Goal: Task Accomplishment & Management: Manage account settings

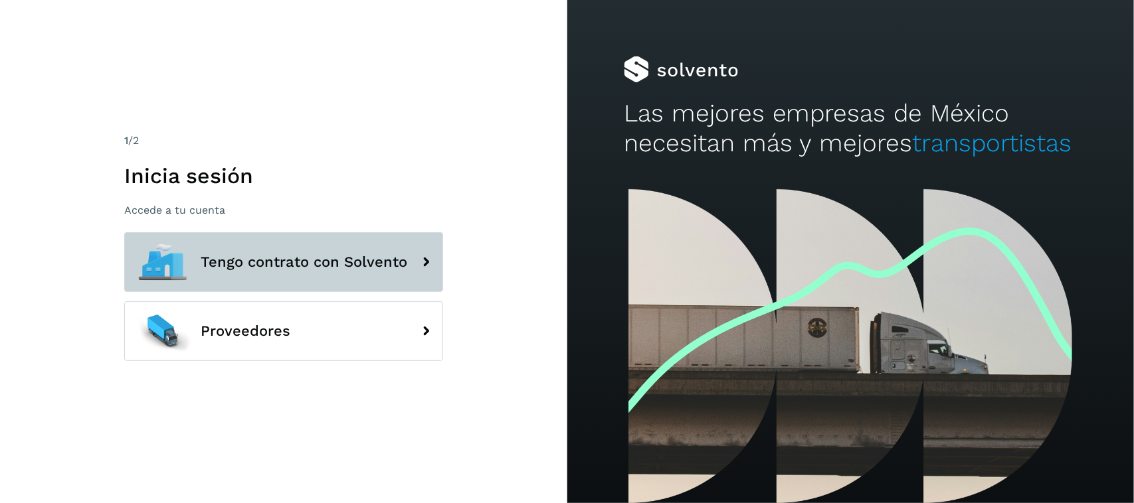
click at [335, 232] on button "Tengo contrato con Solvento" at bounding box center [283, 262] width 319 height 60
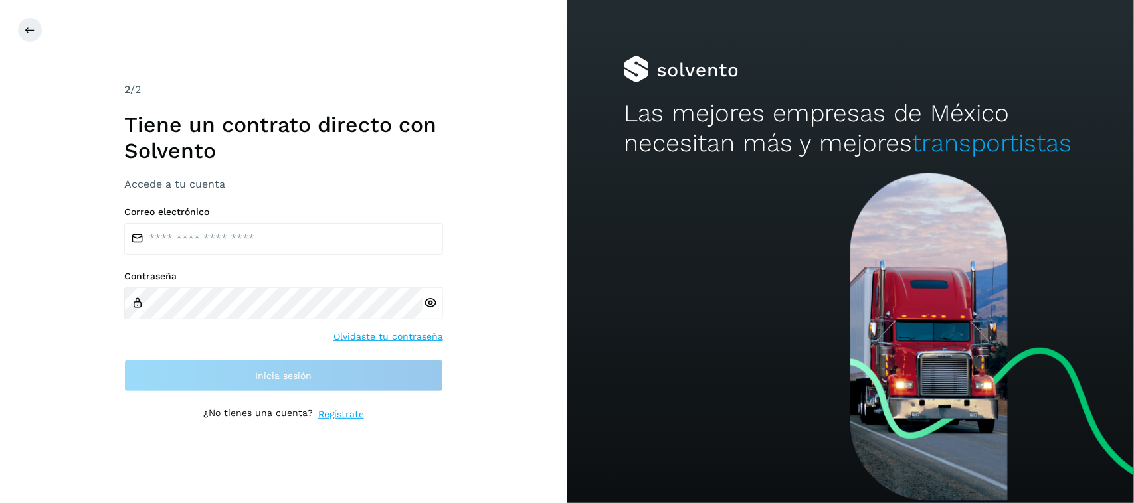
click at [333, 240] on input "email" at bounding box center [283, 239] width 319 height 32
type input "**********"
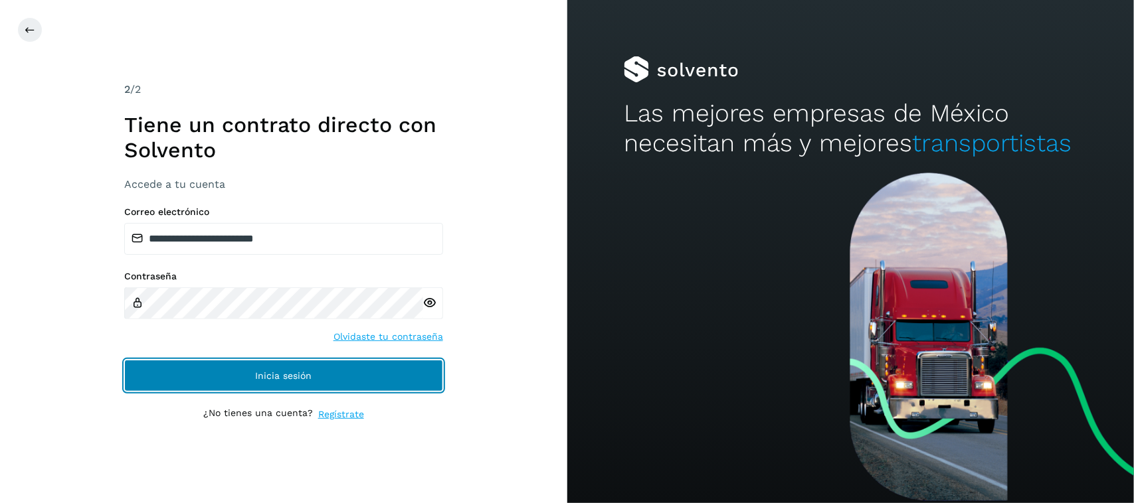
click at [208, 377] on button "Inicia sesión" at bounding box center [283, 376] width 319 height 32
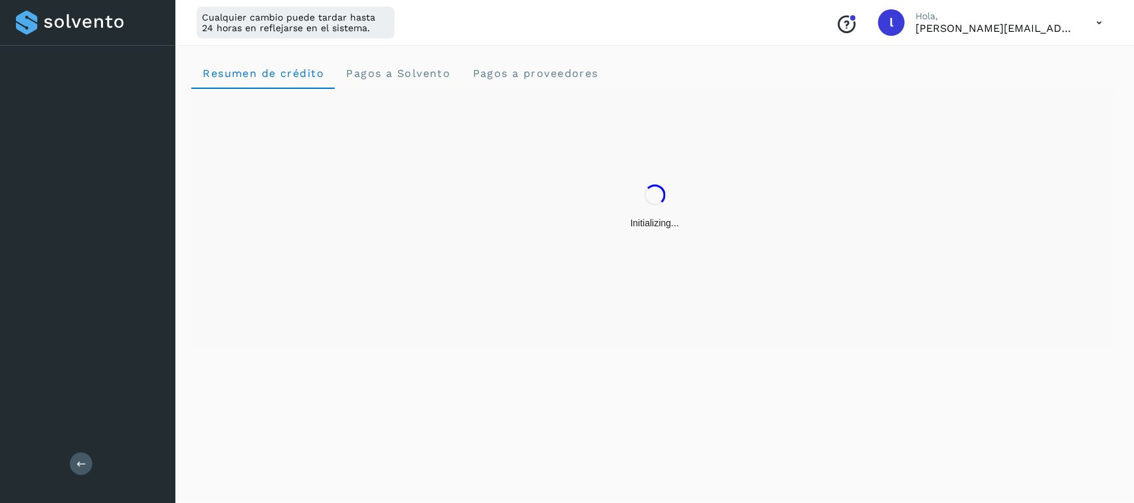
click at [274, 379] on div "Resumen de crédito Pagos a Solvento Pagos a proveedores" at bounding box center [654, 272] width 958 height 462
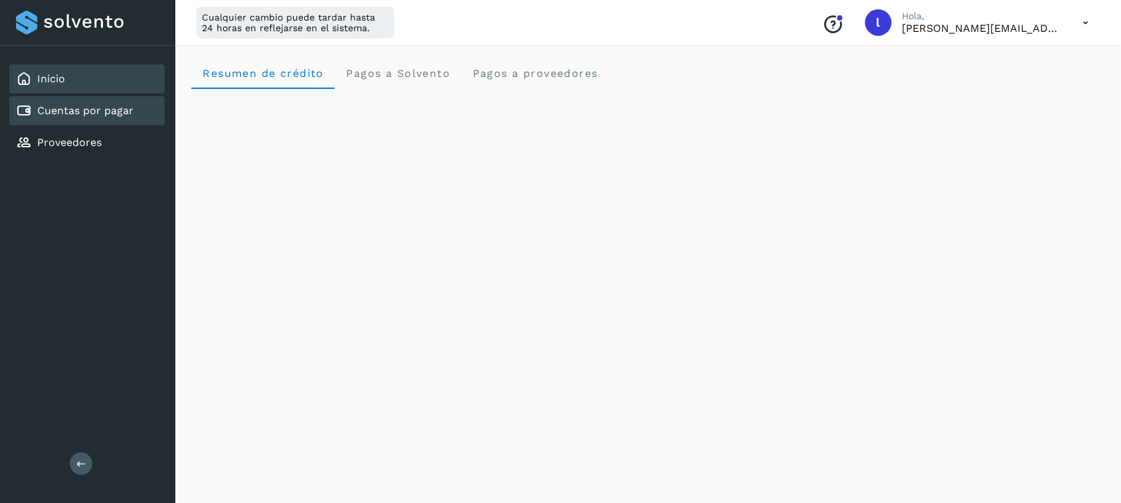
click at [102, 113] on link "Cuentas por pagar" at bounding box center [85, 110] width 96 height 13
click at [64, 115] on link "Cuentas por pagar" at bounding box center [85, 110] width 96 height 13
click at [117, 98] on div "Cuentas por pagar" at bounding box center [86, 110] width 155 height 29
click at [118, 98] on div "Cuentas por pagar" at bounding box center [86, 110] width 155 height 29
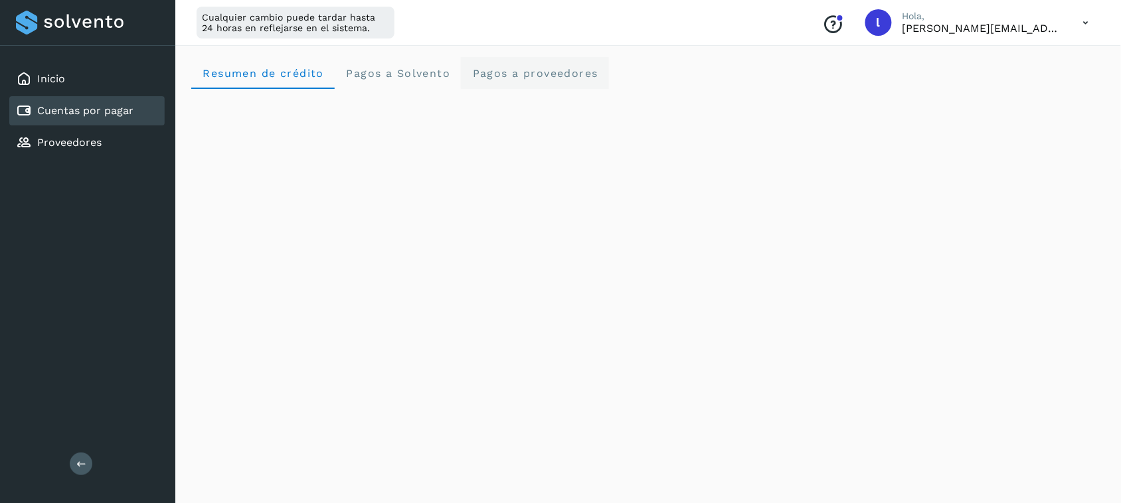
click at [515, 82] on proveedores "Pagos a proveedores" at bounding box center [535, 73] width 148 height 32
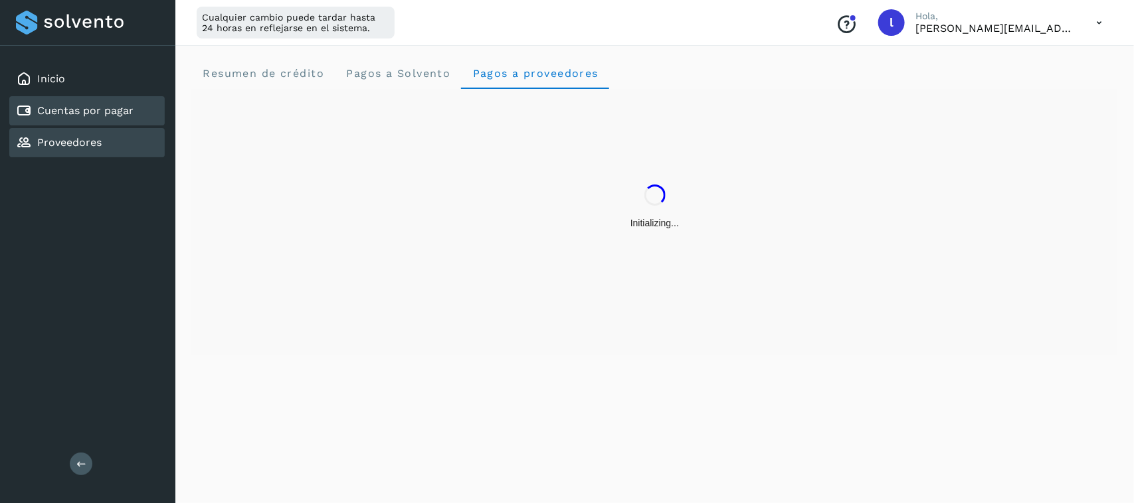
click at [74, 141] on link "Proveedores" at bounding box center [69, 142] width 64 height 13
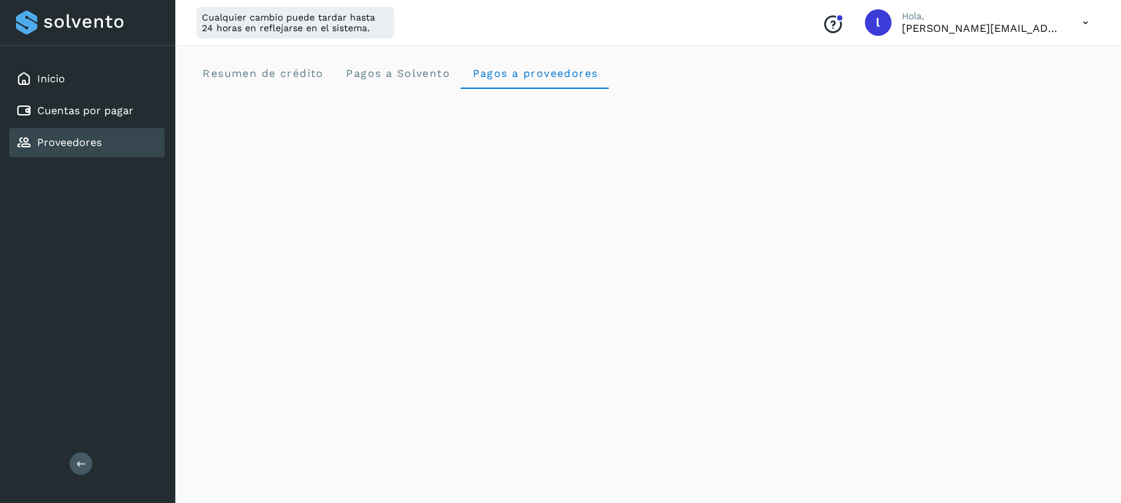
click at [76, 143] on link "Proveedores" at bounding box center [69, 142] width 64 height 13
click at [85, 108] on link "Cuentas por pagar" at bounding box center [85, 110] width 96 height 13
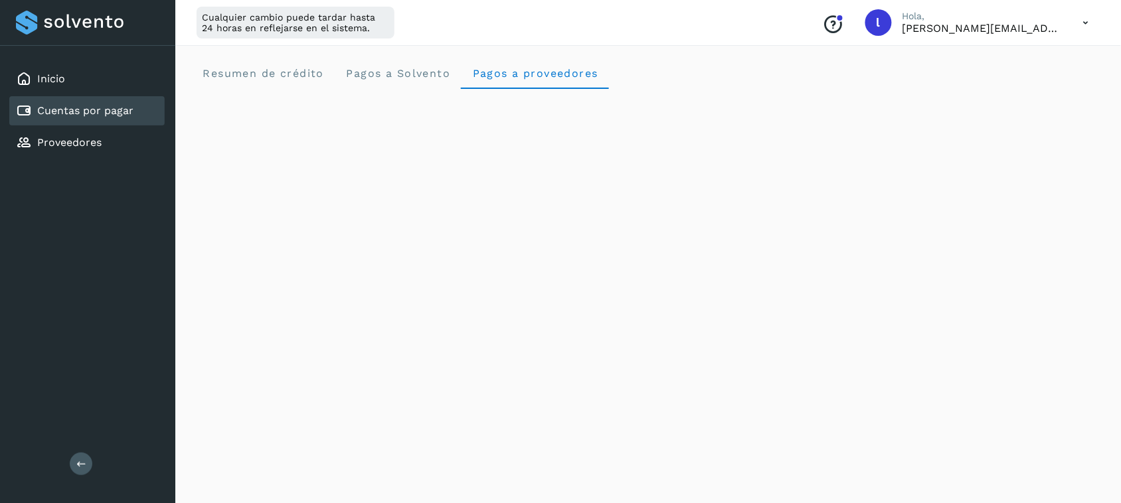
click at [88, 108] on link "Cuentas por pagar" at bounding box center [85, 110] width 96 height 13
click at [81, 125] on div "Inicio Cuentas por pagar Proveedores" at bounding box center [87, 111] width 175 height 130
click at [75, 143] on link "Proveedores" at bounding box center [69, 142] width 64 height 13
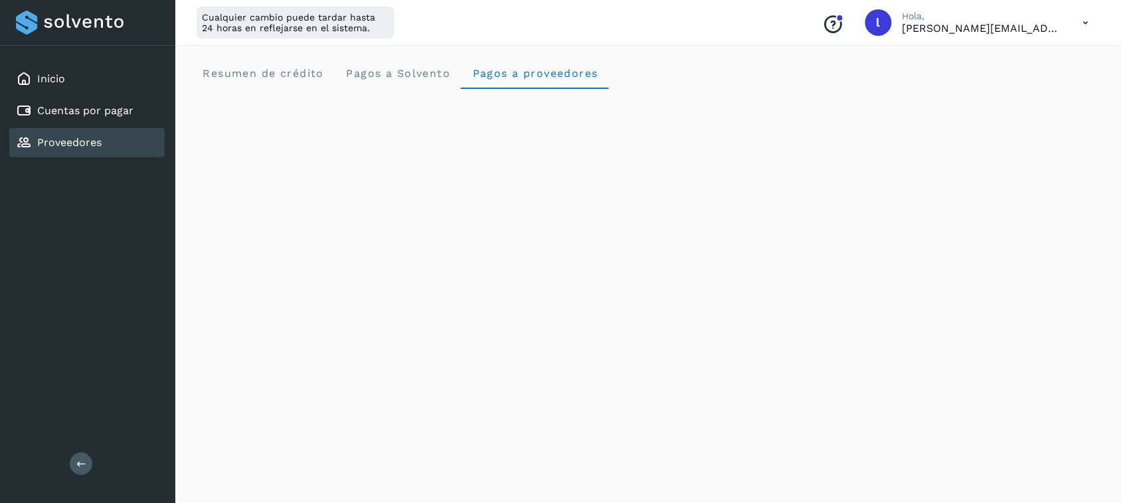
click at [75, 143] on link "Proveedores" at bounding box center [69, 142] width 64 height 13
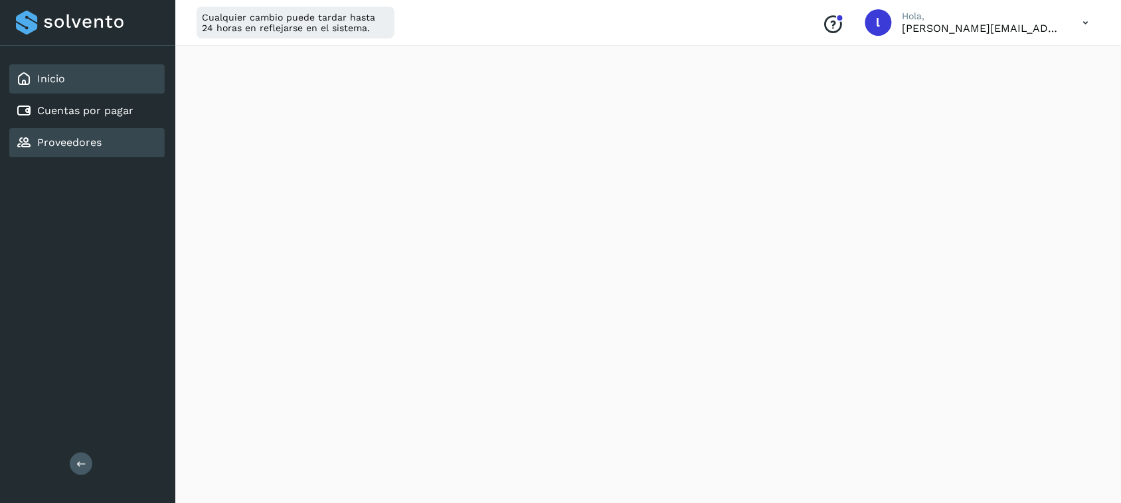
click at [74, 71] on div "Inicio" at bounding box center [86, 78] width 155 height 29
click at [77, 71] on div "Inicio" at bounding box center [86, 78] width 155 height 29
click at [118, 135] on div "Proveedores" at bounding box center [86, 142] width 155 height 29
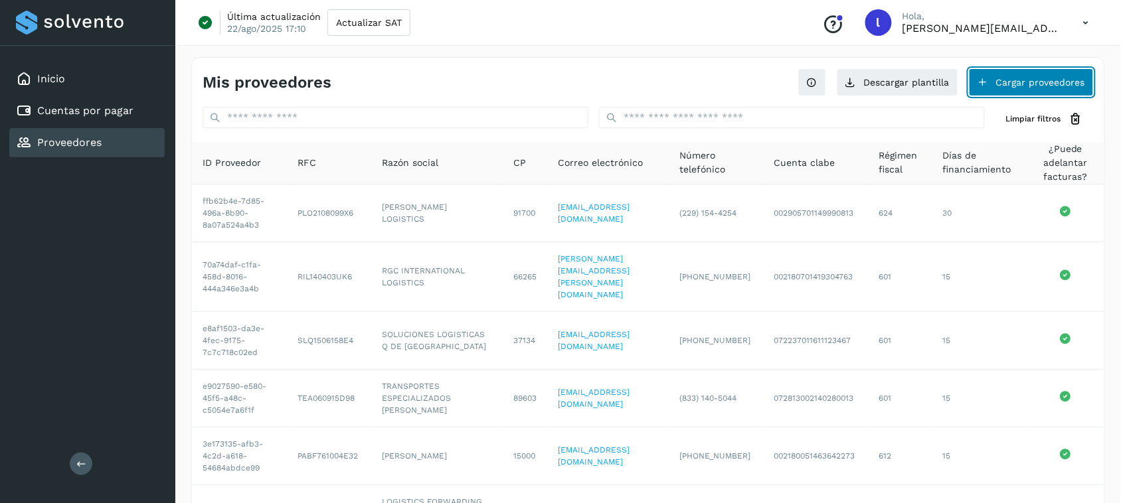
click at [1047, 80] on button "Cargar proveedores" at bounding box center [1031, 82] width 125 height 28
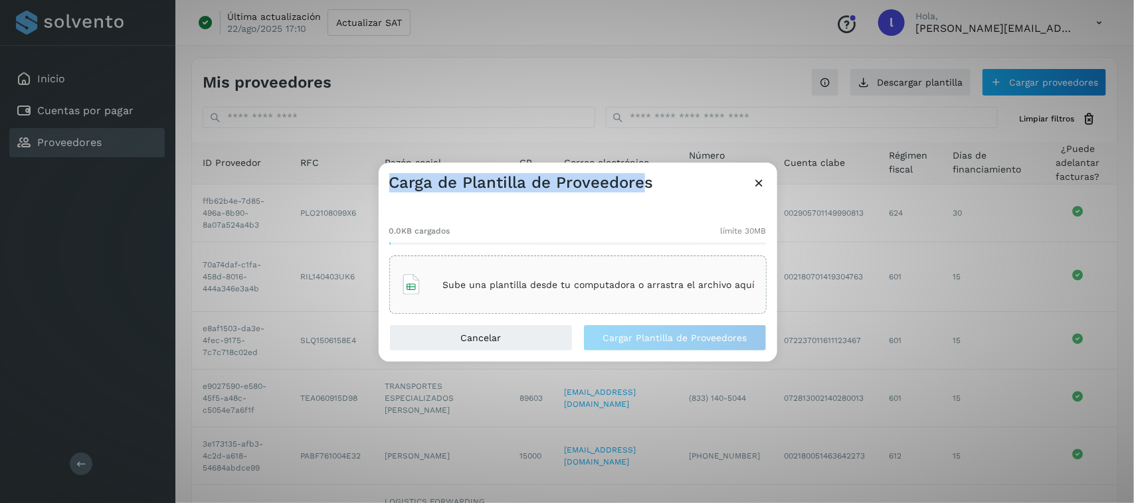
drag, startPoint x: 643, startPoint y: 181, endPoint x: 620, endPoint y: 110, distance: 74.1
click at [620, 110] on div "Carga de Plantilla de Proveedores 0.0KB cargados límite 30MB Sube una plantilla…" at bounding box center [567, 251] width 1134 height 503
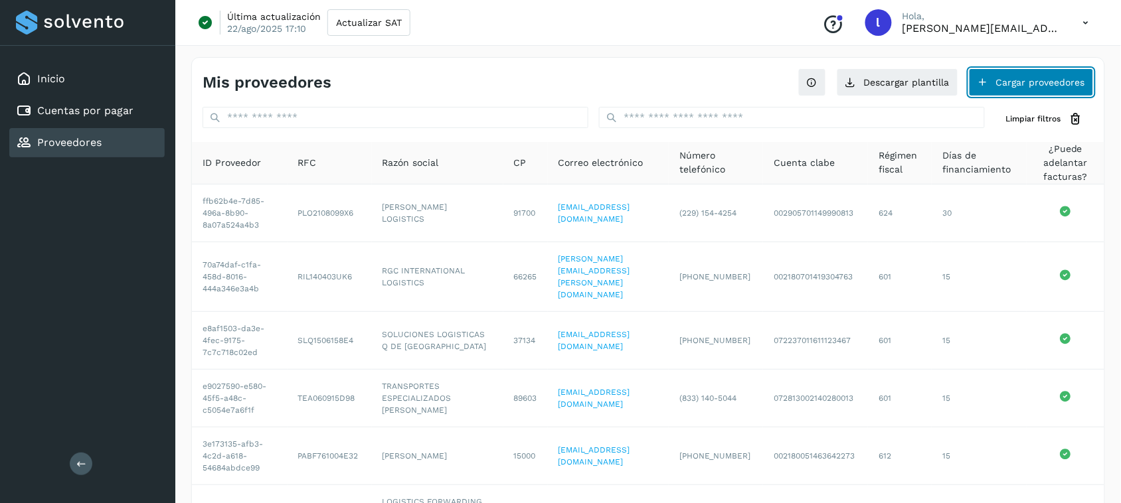
click at [1015, 78] on button "Cargar proveedores" at bounding box center [1031, 82] width 125 height 28
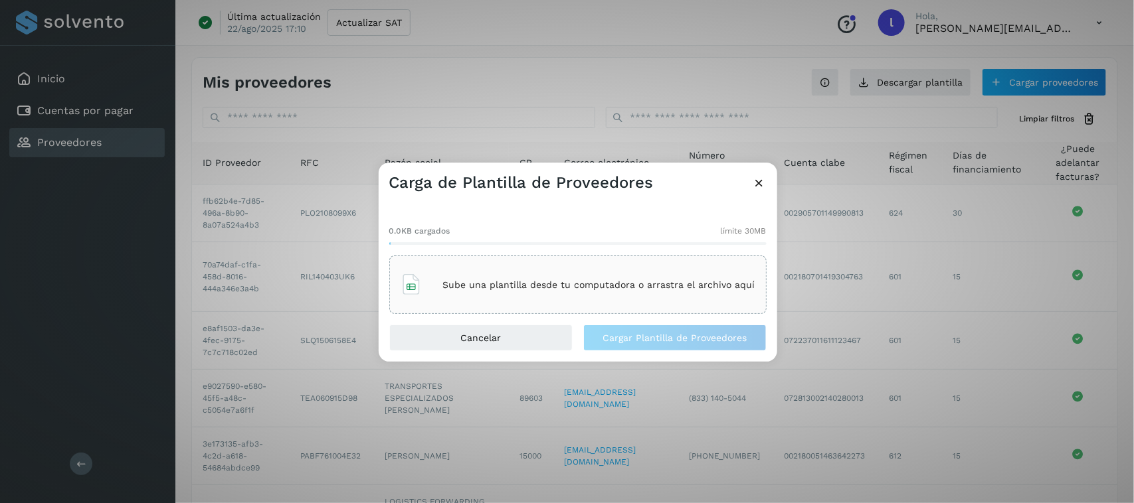
click at [749, 229] on span "límite 30MB" at bounding box center [744, 231] width 46 height 12
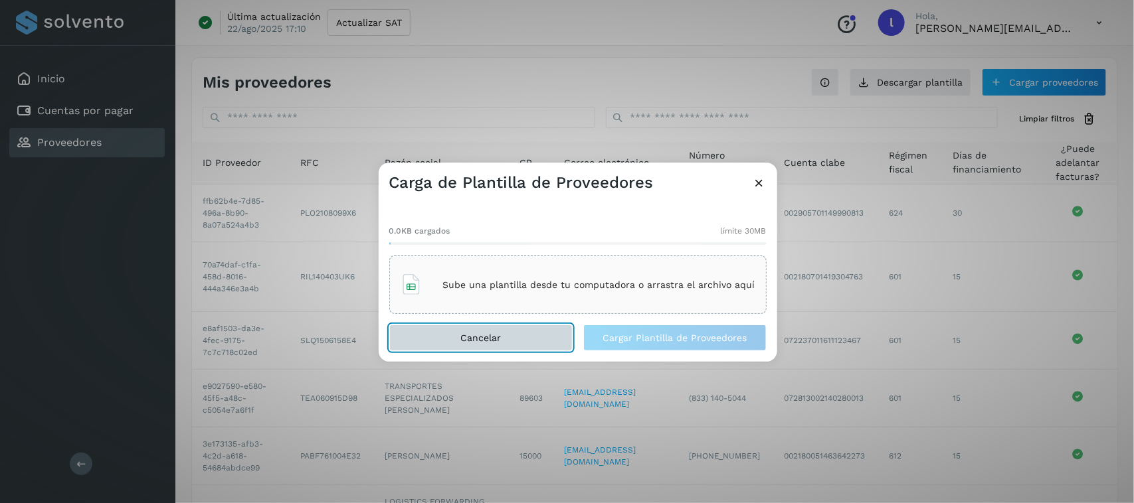
click at [503, 341] on button "Cancelar" at bounding box center [480, 338] width 183 height 27
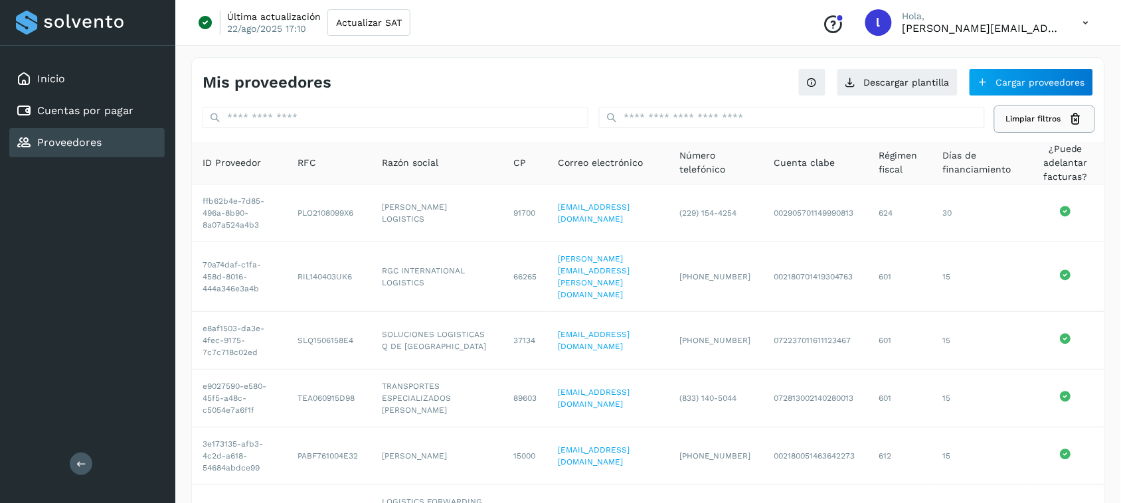
click at [1027, 118] on span "Limpiar filtros" at bounding box center [1033, 119] width 55 height 12
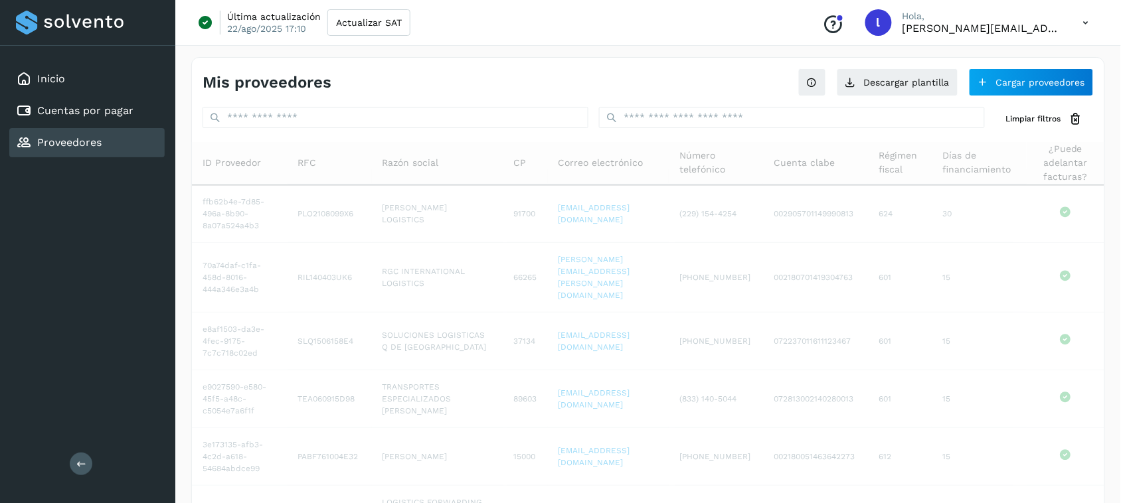
click at [809, 137] on div "Limpiar filtros ID Proveedor RFC Razón social CP Correo electrónico Número tele…" at bounding box center [648, 470] width 913 height 727
click at [788, 228] on td "002905701149990813" at bounding box center [815, 214] width 105 height 58
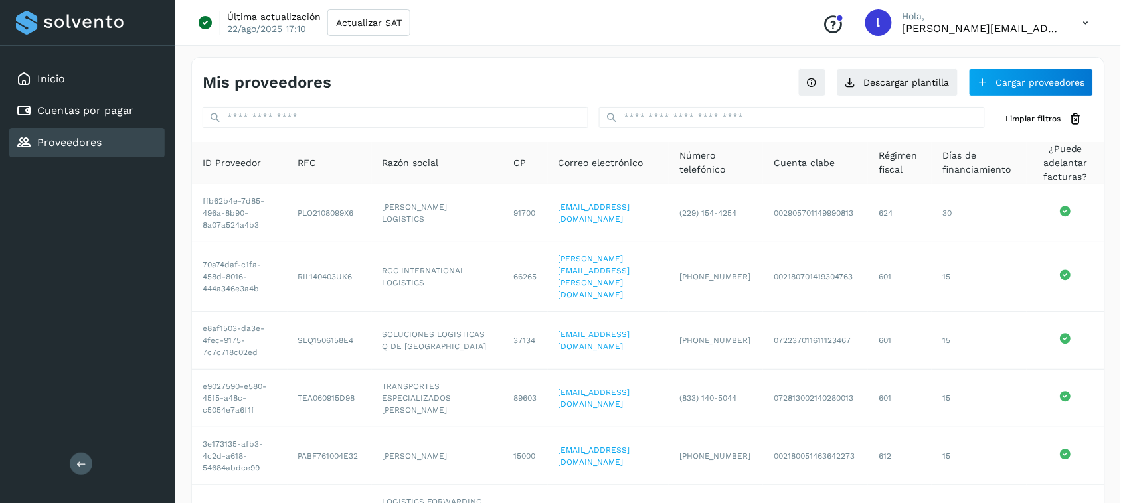
click at [486, 86] on div "Mis proveedores" at bounding box center [426, 82] width 446 height 19
click at [392, 27] on span "Actualizar SAT" at bounding box center [369, 22] width 66 height 9
click at [120, 111] on link "Cuentas por pagar" at bounding box center [85, 110] width 96 height 13
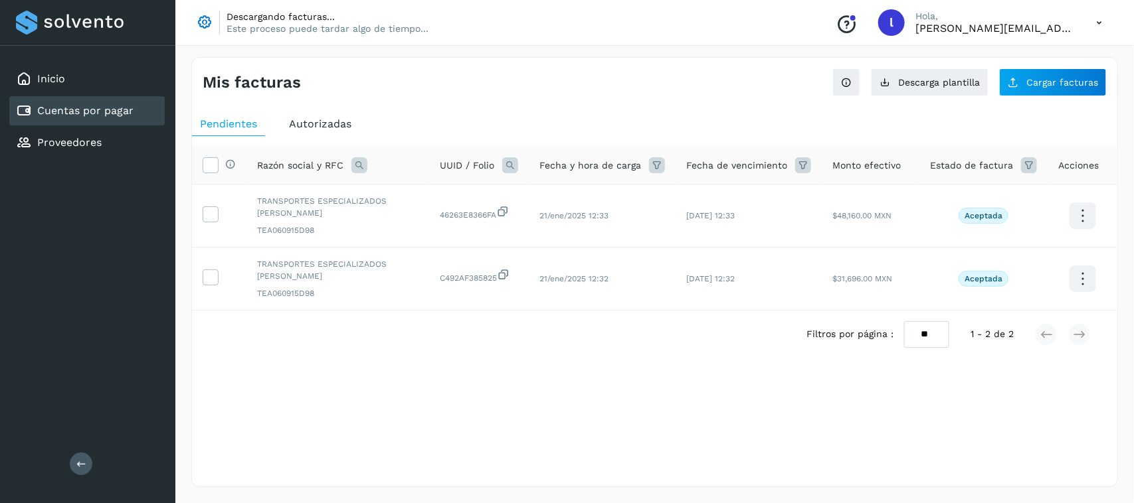
click at [314, 124] on span "Autorizadas" at bounding box center [320, 124] width 62 height 13
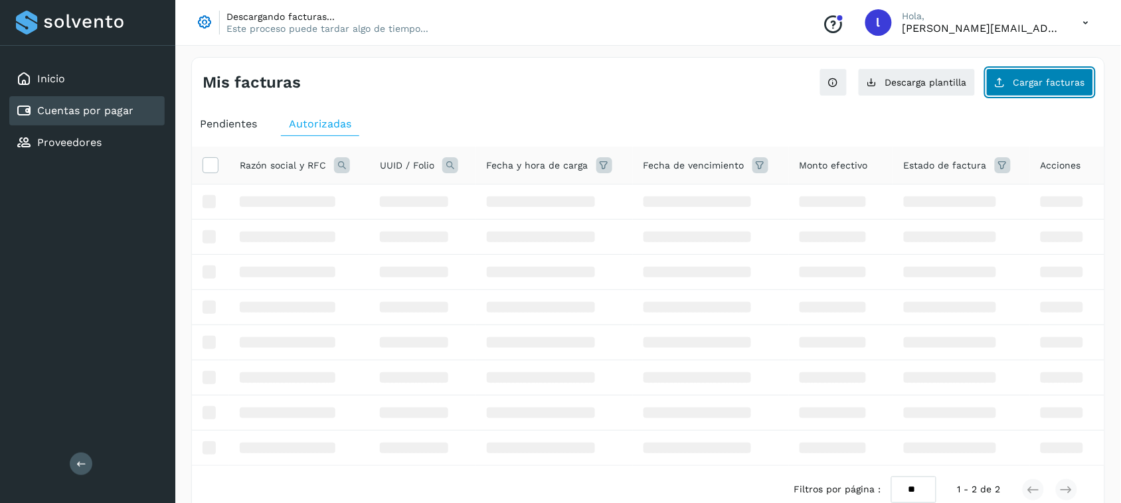
click at [1025, 74] on button "Cargar facturas" at bounding box center [1040, 82] width 108 height 28
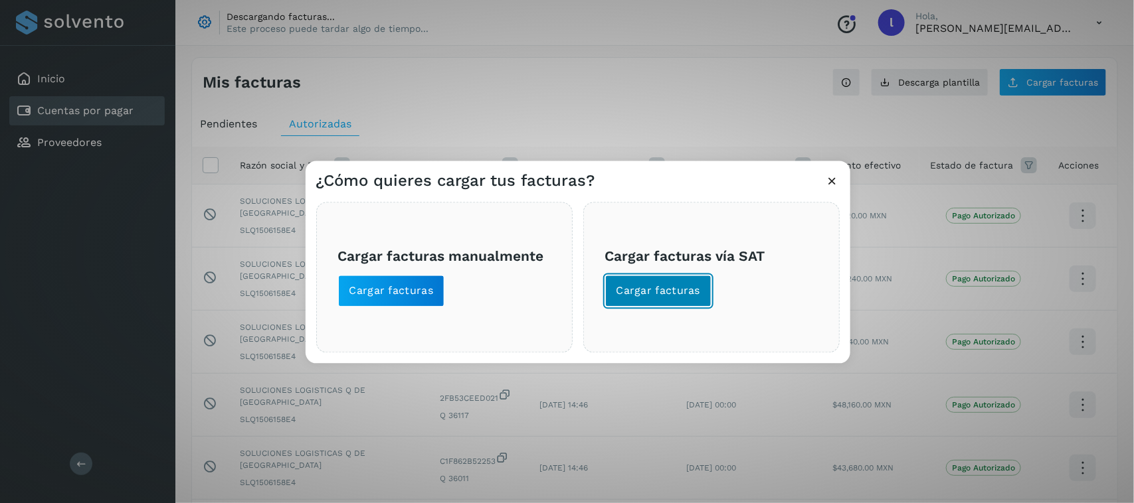
click at [674, 290] on span "Cargar facturas" at bounding box center [658, 291] width 84 height 15
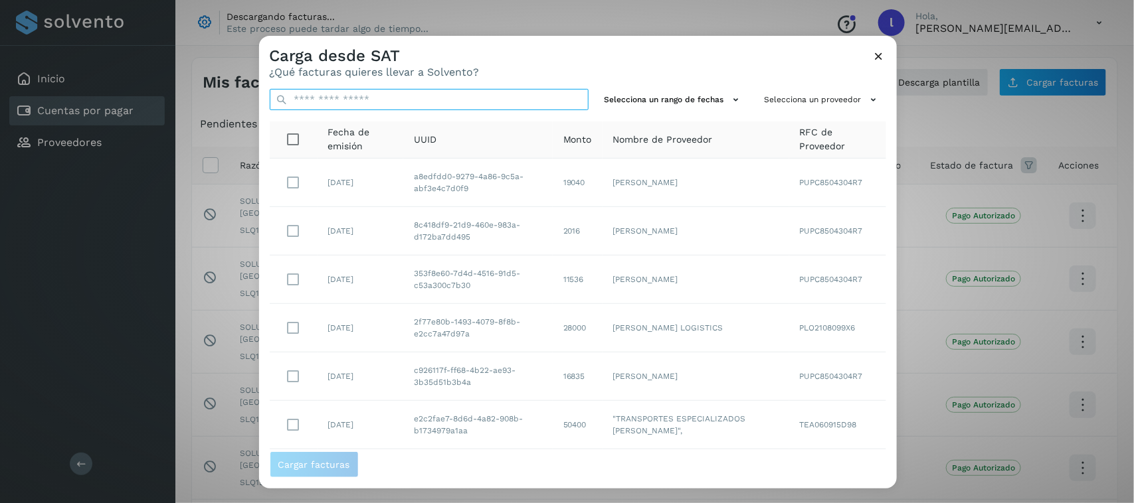
click at [396, 100] on input "text" at bounding box center [429, 99] width 319 height 21
paste input "**********"
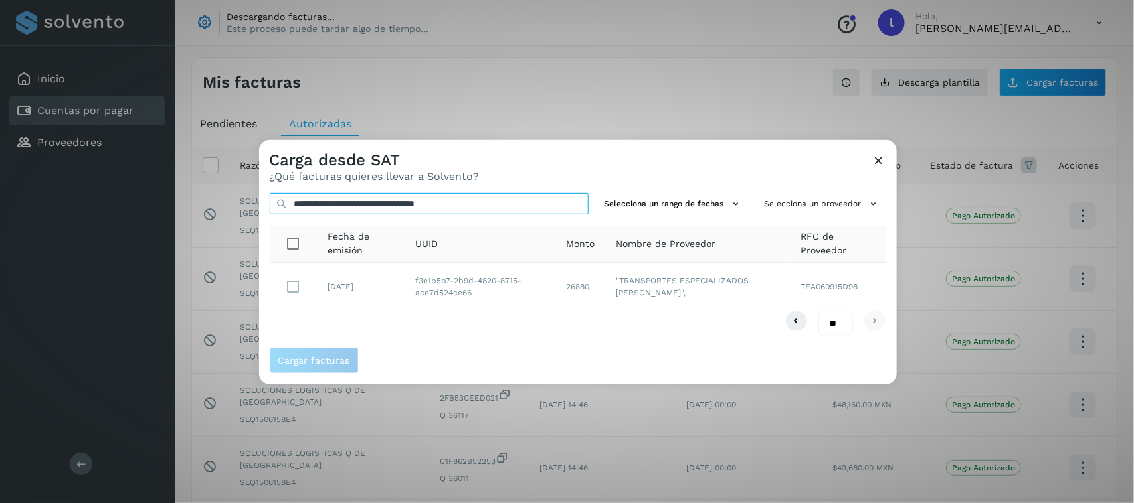
type input "**********"
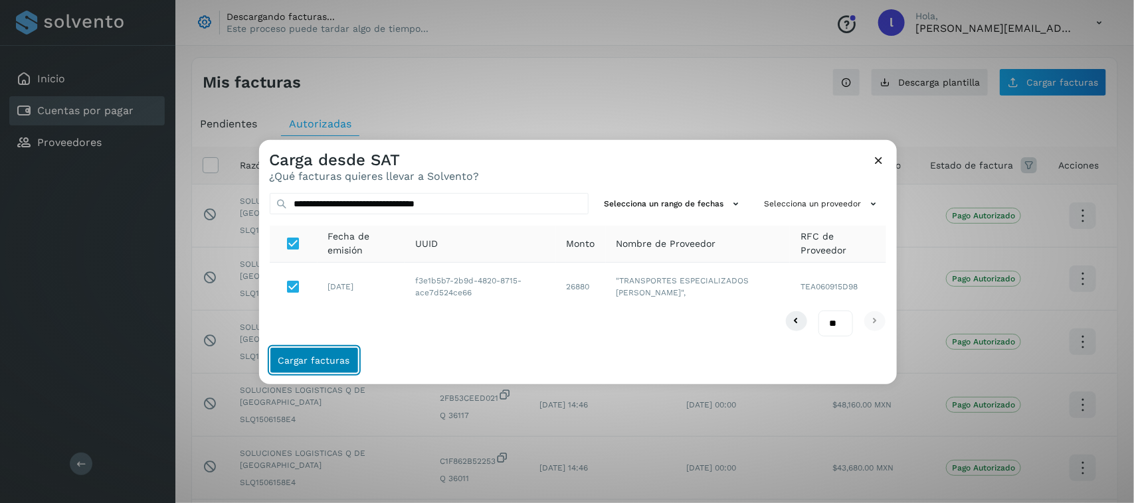
click at [311, 357] on span "Cargar facturas" at bounding box center [314, 360] width 72 height 9
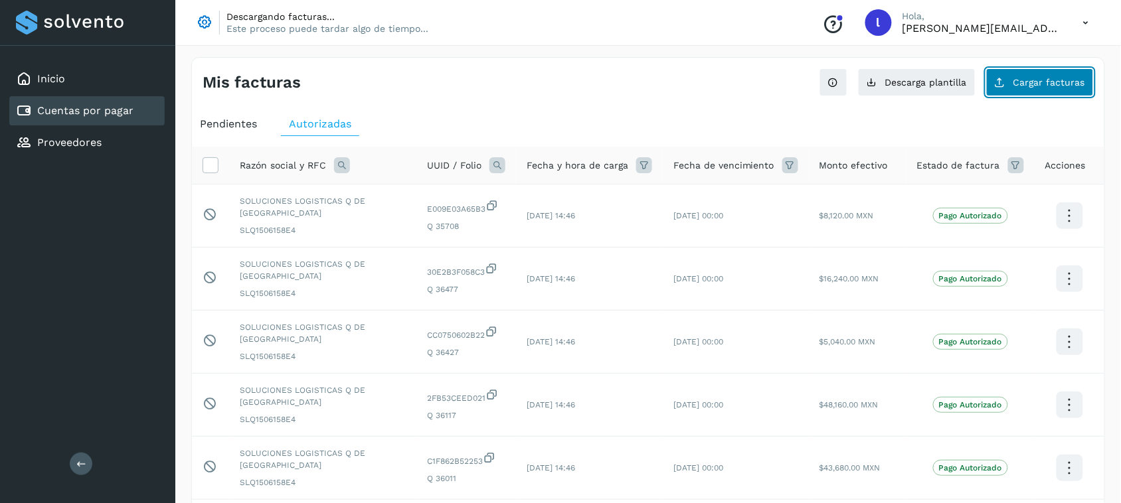
click at [1037, 84] on span "Cargar facturas" at bounding box center [1050, 82] width 72 height 9
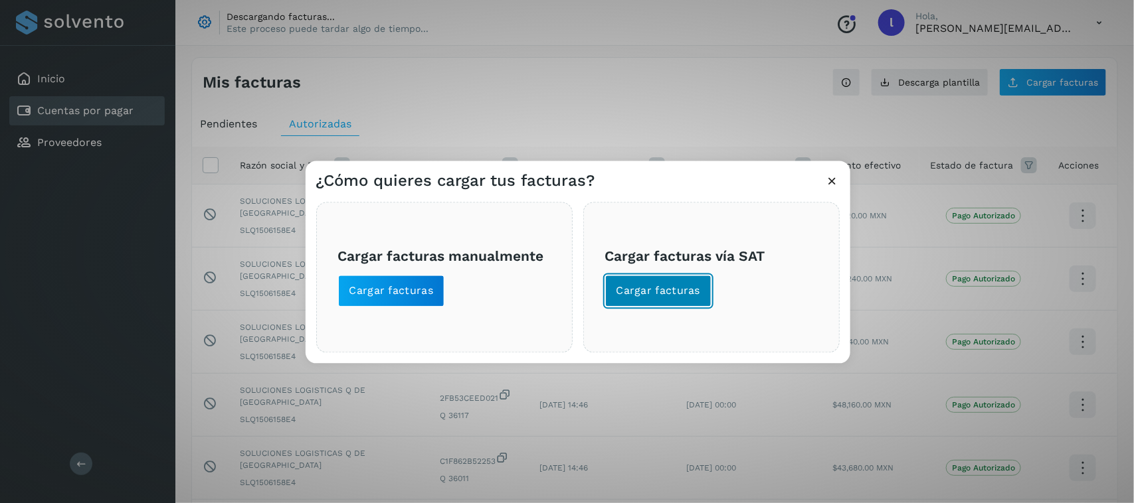
click at [652, 291] on span "Cargar facturas" at bounding box center [658, 291] width 84 height 15
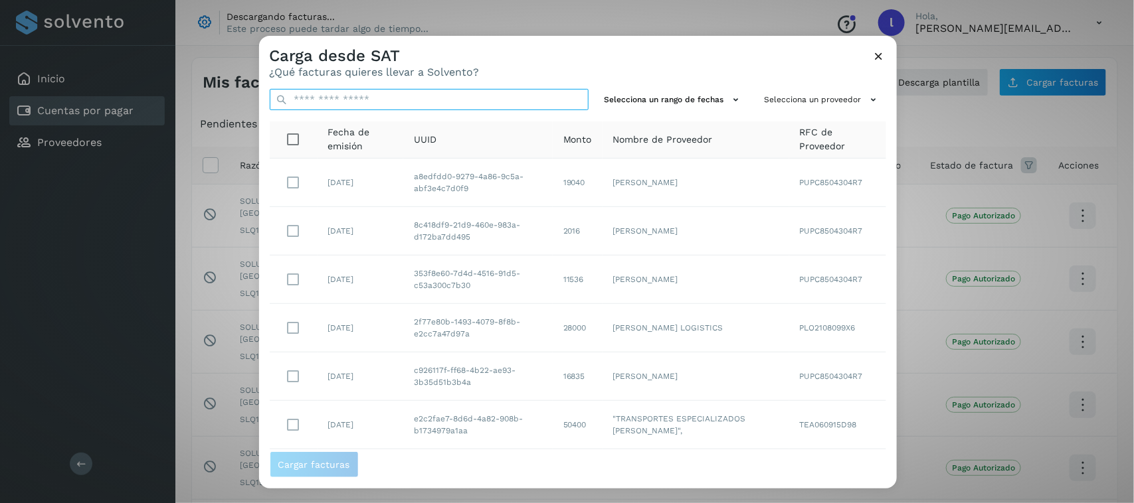
click at [422, 96] on input "text" at bounding box center [429, 99] width 319 height 21
paste input "**********"
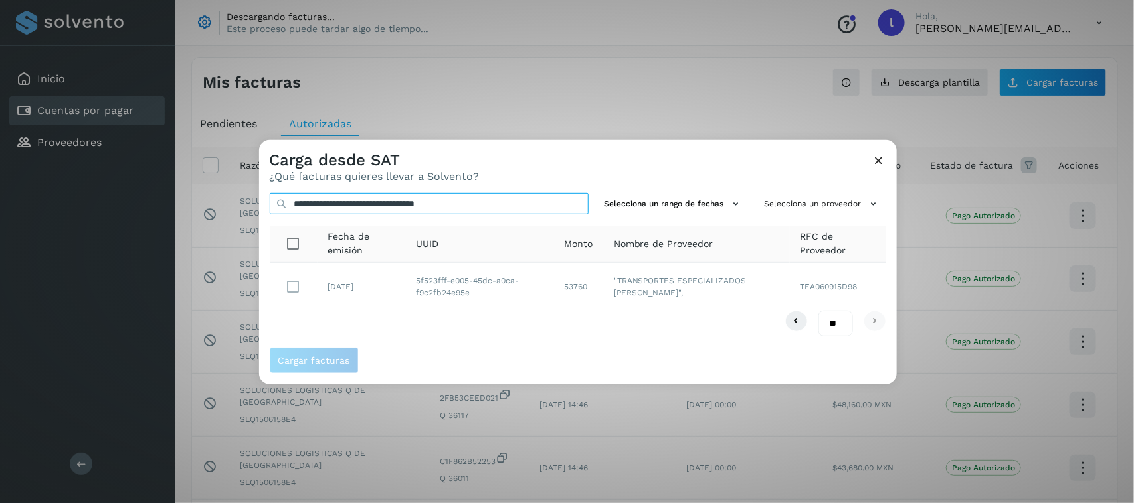
type input "**********"
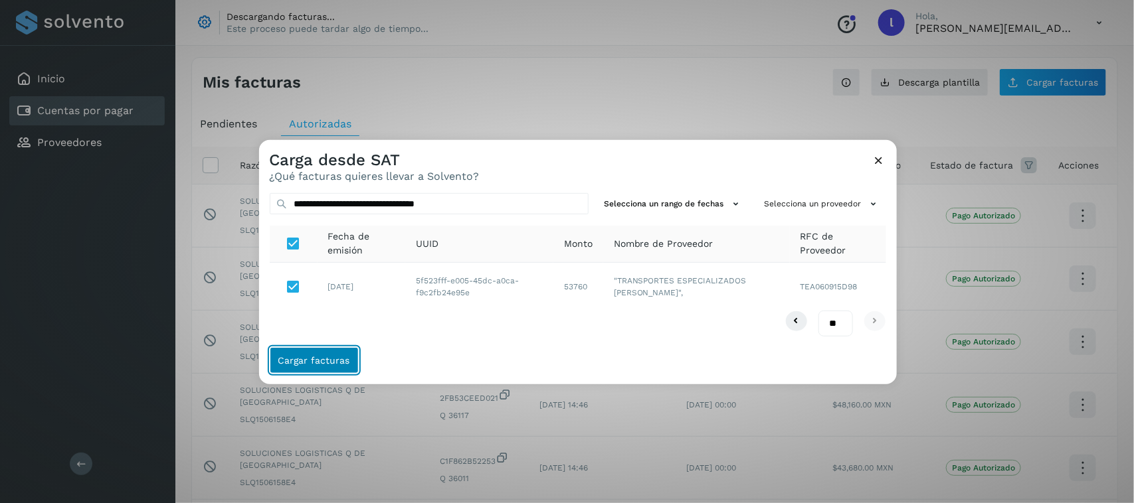
click at [306, 353] on button "Cargar facturas" at bounding box center [314, 360] width 89 height 27
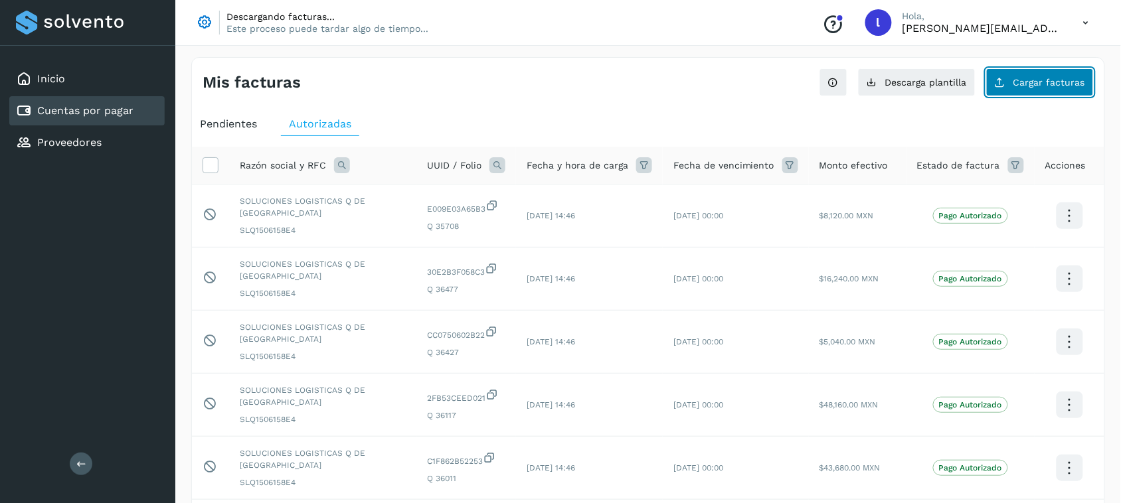
click at [1022, 83] on span "Cargar facturas" at bounding box center [1050, 82] width 72 height 9
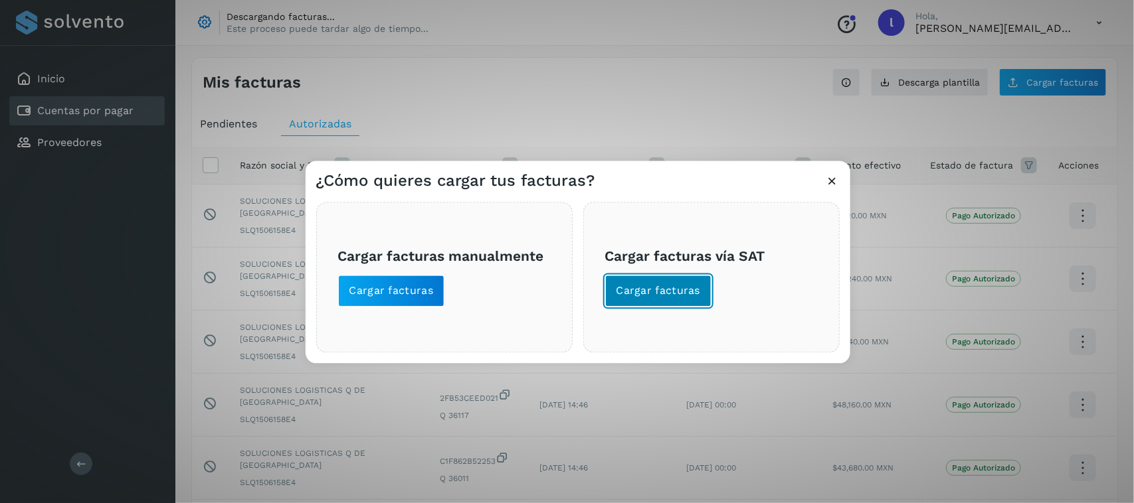
click at [669, 276] on button "Cargar facturas" at bounding box center [658, 292] width 107 height 32
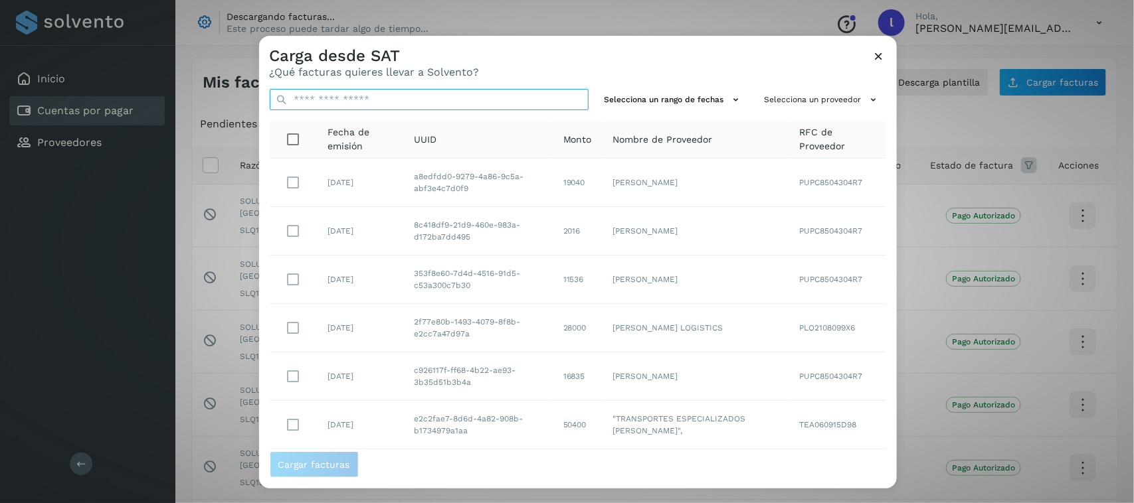
click at [412, 90] on input "text" at bounding box center [429, 99] width 319 height 21
paste input "**********"
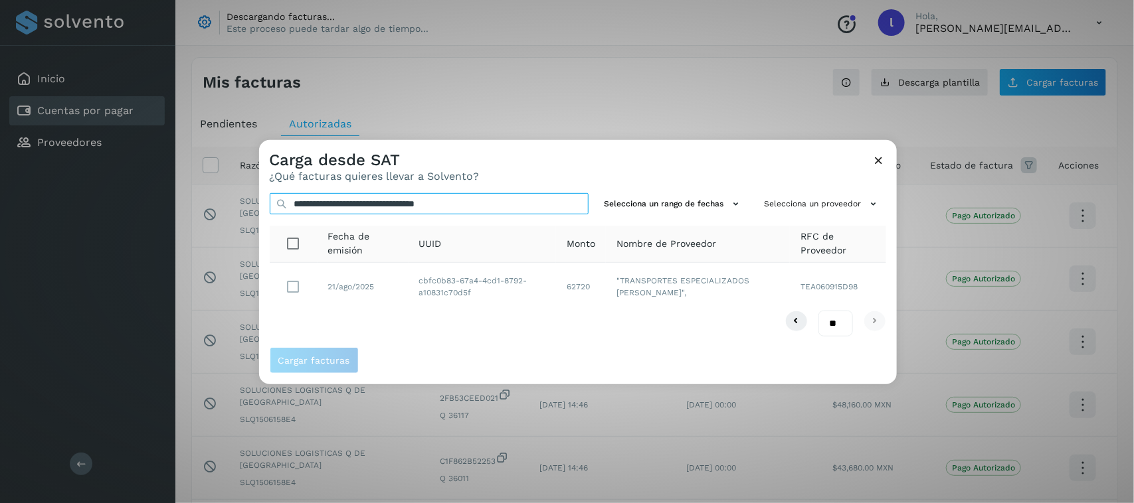
type input "**********"
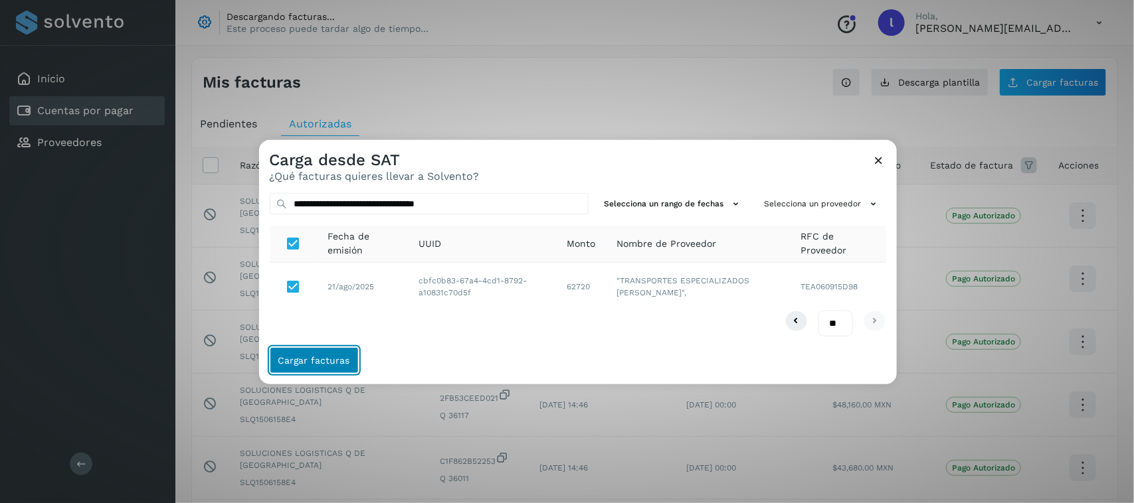
click at [314, 362] on span "Cargar facturas" at bounding box center [314, 360] width 72 height 9
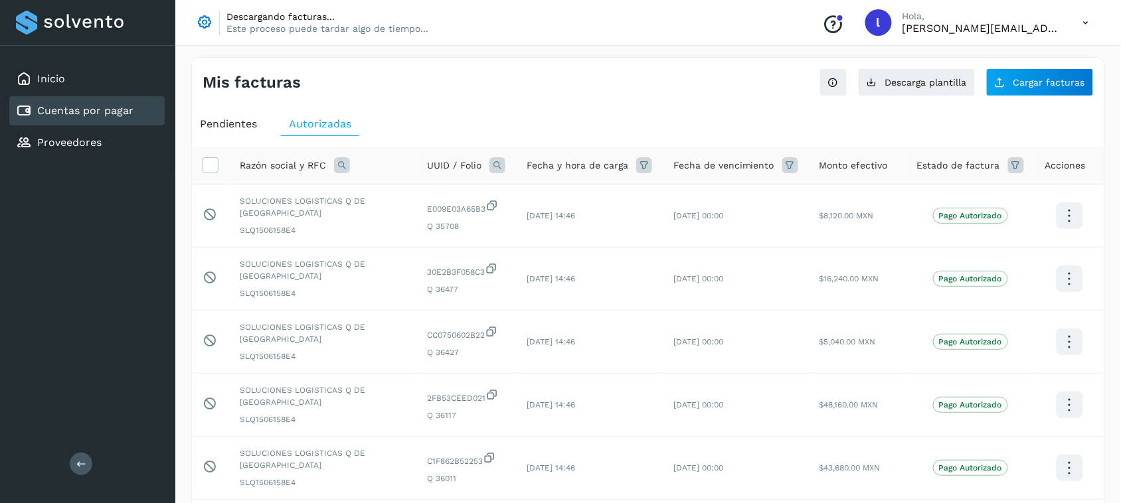
click at [256, 126] on span "Pendientes" at bounding box center [228, 124] width 57 height 13
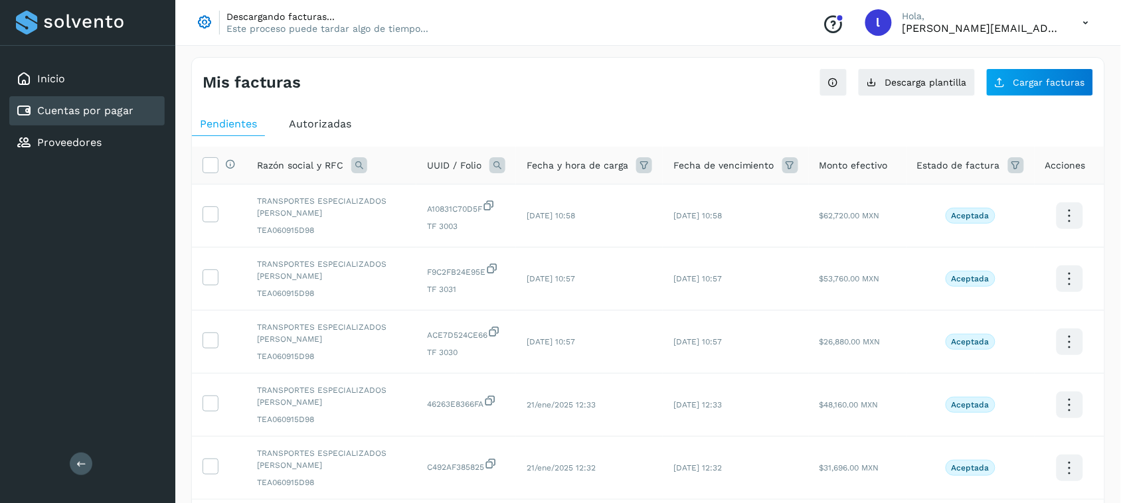
click at [307, 120] on span "Autorizadas" at bounding box center [320, 124] width 62 height 13
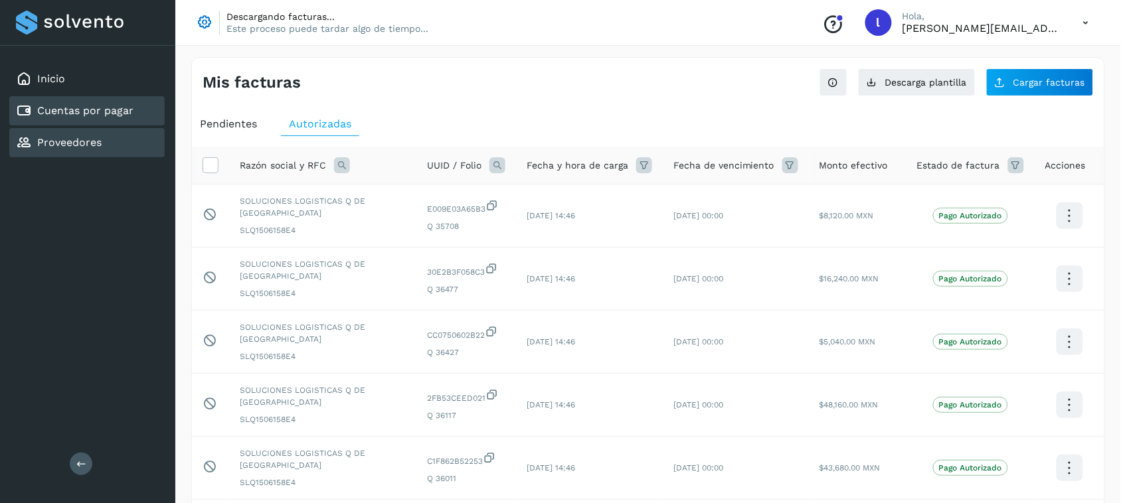
click at [98, 135] on div "Proveedores" at bounding box center [59, 143] width 86 height 16
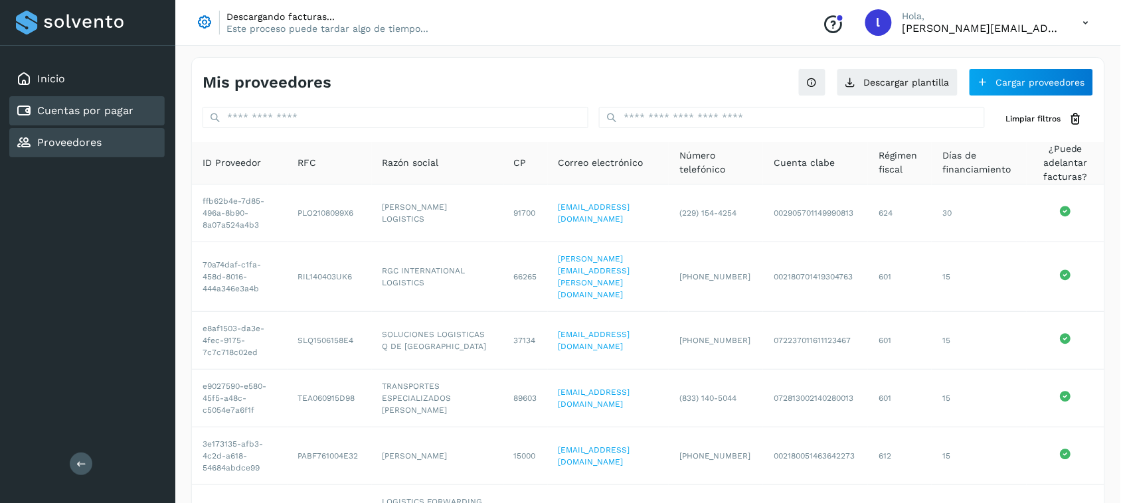
click at [111, 103] on div "Cuentas por pagar" at bounding box center [75, 111] width 118 height 16
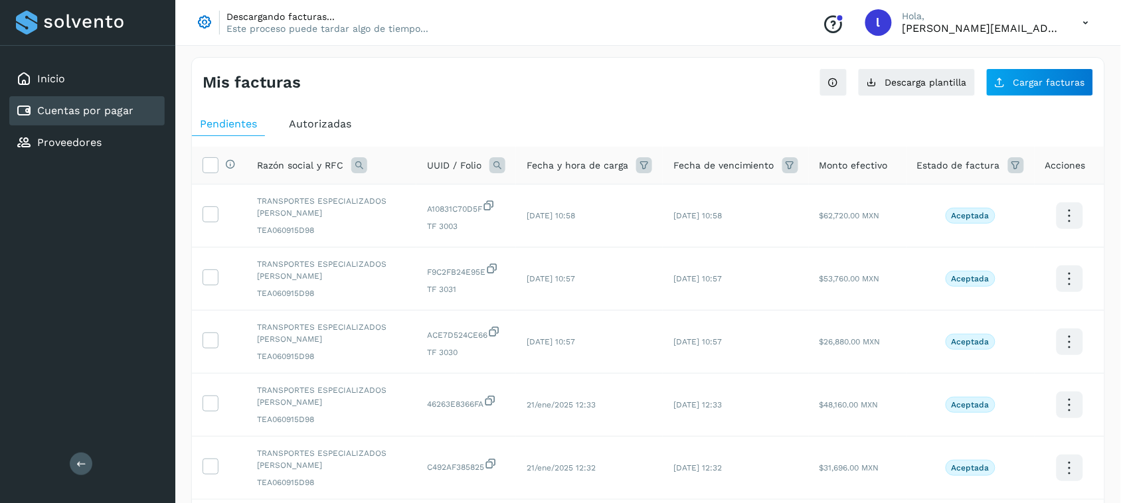
click at [322, 126] on span "Autorizadas" at bounding box center [320, 124] width 62 height 13
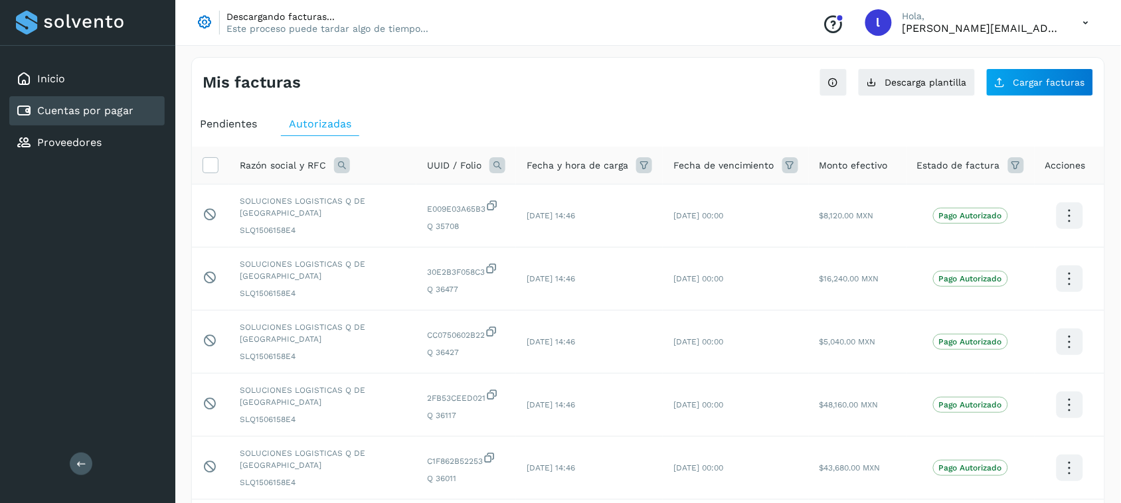
click at [240, 128] on span "Pendientes" at bounding box center [228, 124] width 57 height 13
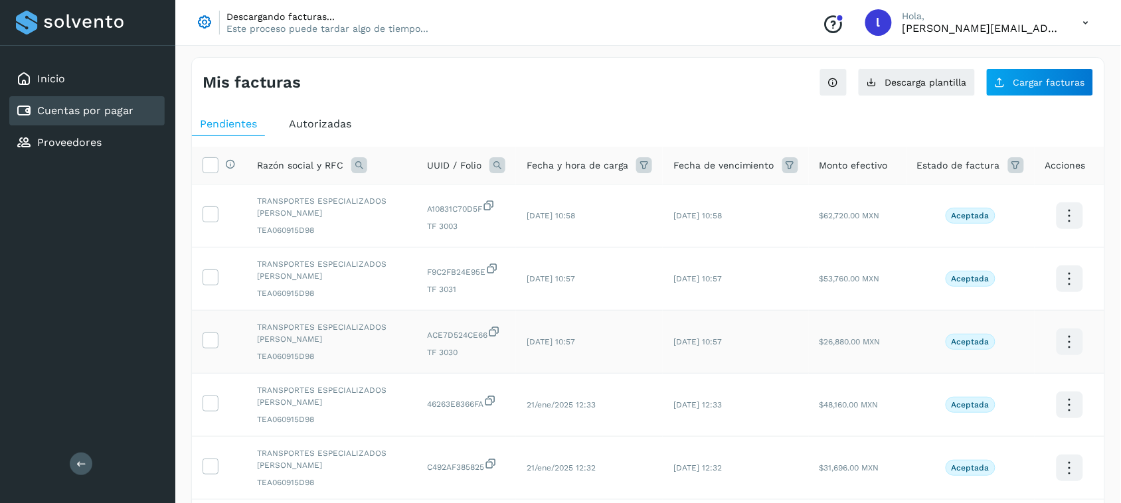
drag, startPoint x: 214, startPoint y: 337, endPoint x: 213, endPoint y: 319, distance: 18.0
click at [214, 337] on icon at bounding box center [210, 340] width 14 height 14
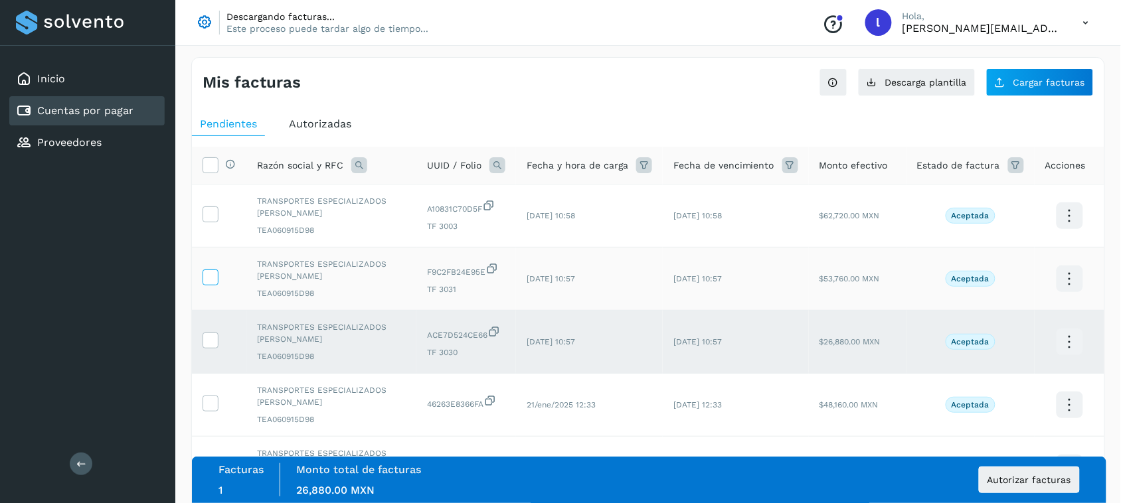
click at [213, 277] on icon at bounding box center [210, 277] width 14 height 14
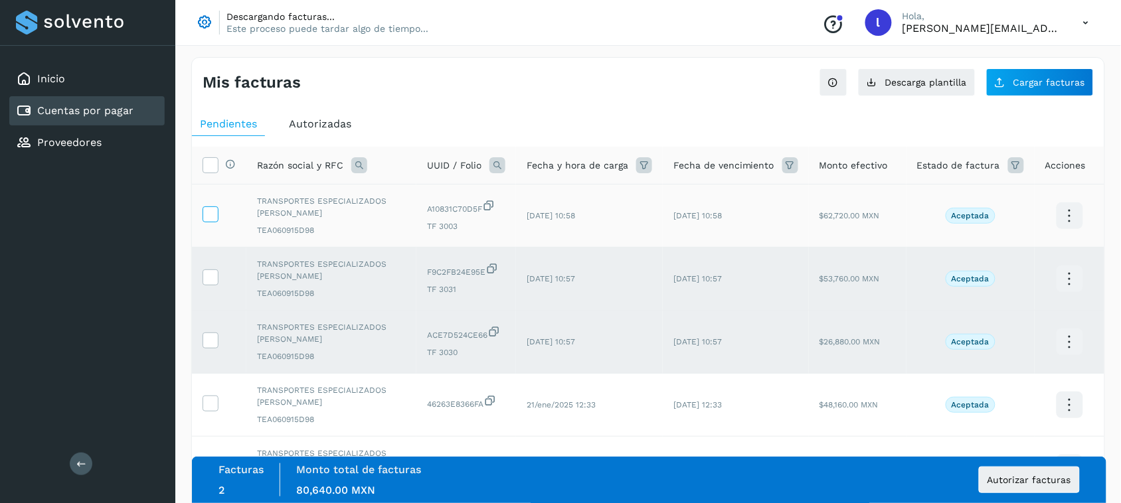
click at [211, 217] on icon at bounding box center [210, 214] width 14 height 14
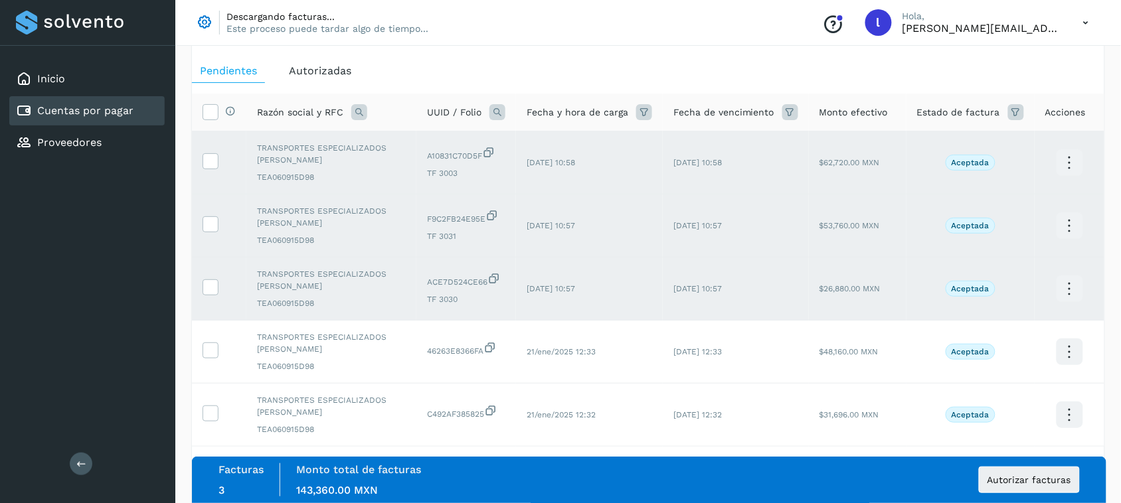
scroll to position [110, 0]
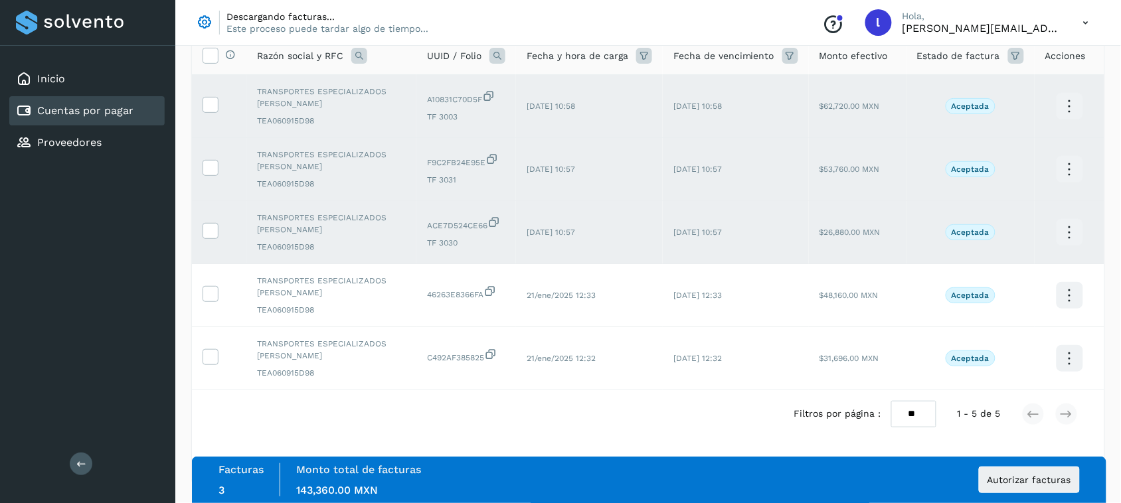
click at [414, 425] on div "Filtros por página : ** ** ** 1 - 5 de 5" at bounding box center [648, 414] width 913 height 47
click at [1004, 476] on span "Autorizar facturas" at bounding box center [1030, 480] width 84 height 9
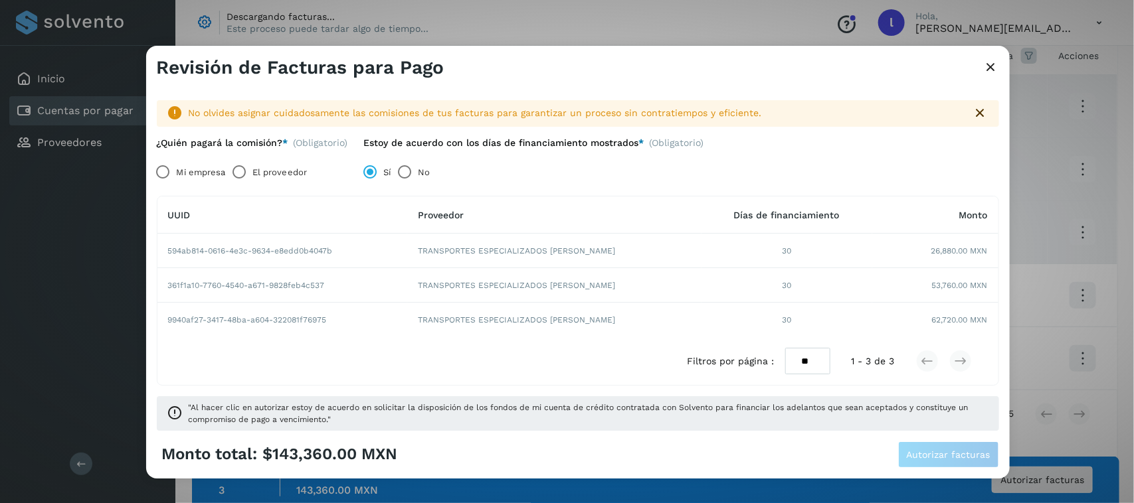
click at [292, 173] on label "El proveedor" at bounding box center [279, 172] width 54 height 27
click at [947, 460] on span "Autorizar facturas" at bounding box center [949, 454] width 84 height 9
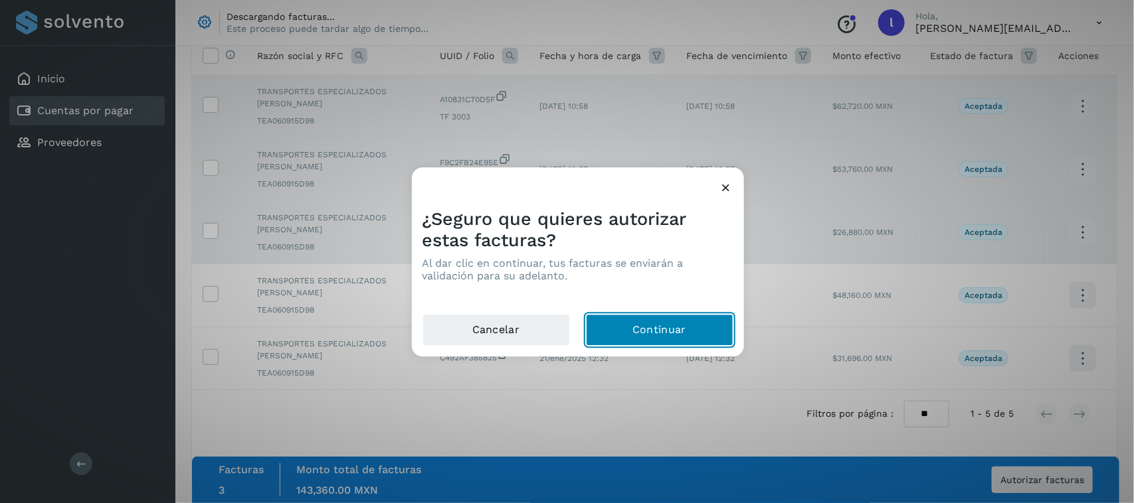
click at [651, 343] on button "Continuar" at bounding box center [659, 331] width 147 height 32
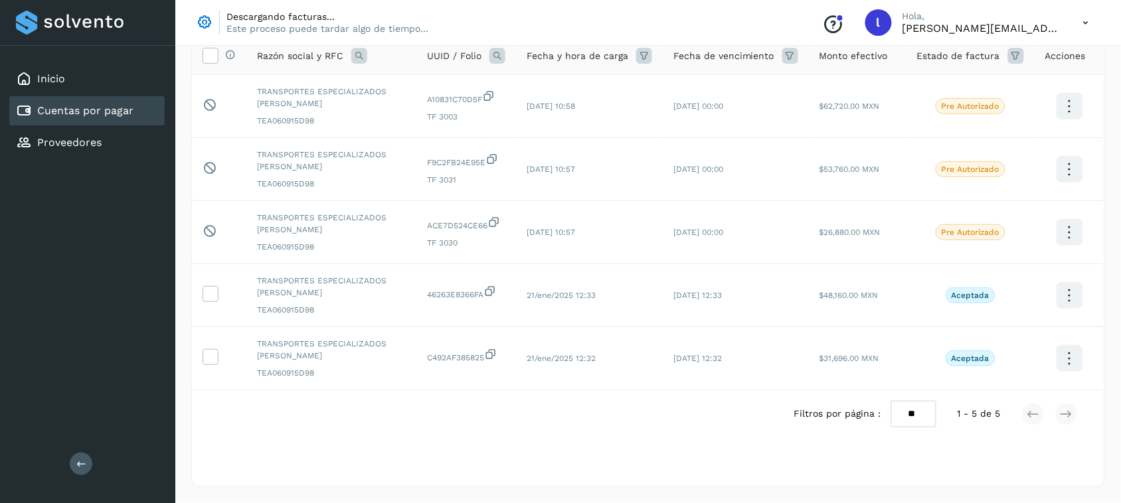
click at [1078, 23] on icon at bounding box center [1086, 22] width 27 height 27
click at [1011, 83] on div "Cerrar sesión" at bounding box center [1020, 85] width 158 height 25
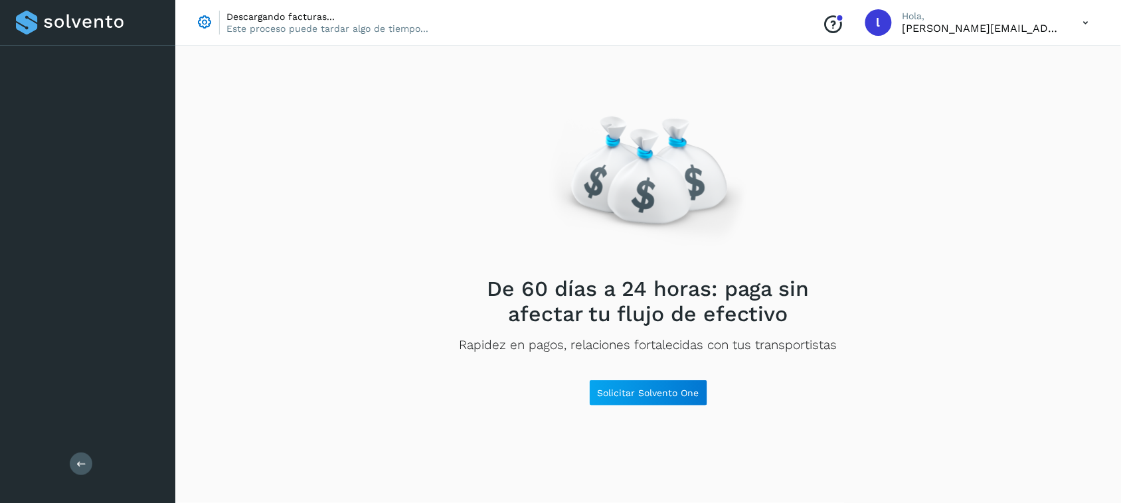
scroll to position [0, 0]
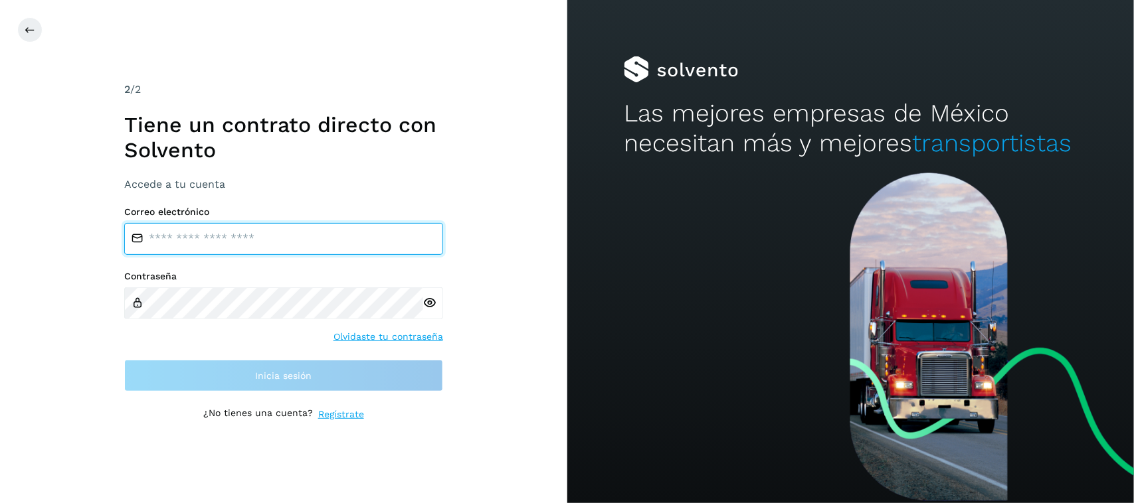
type input "**********"
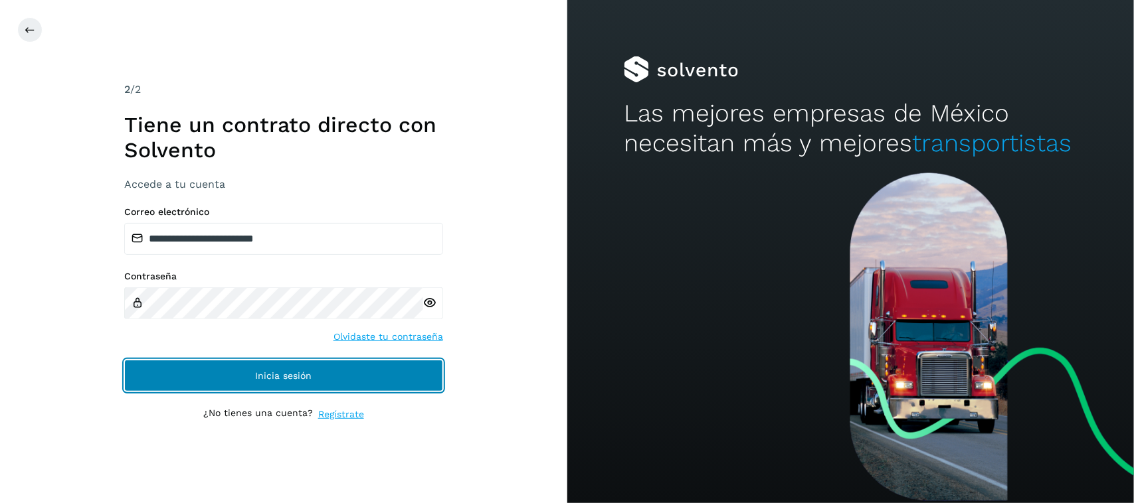
click at [255, 376] on span "Inicia sesión" at bounding box center [283, 375] width 56 height 9
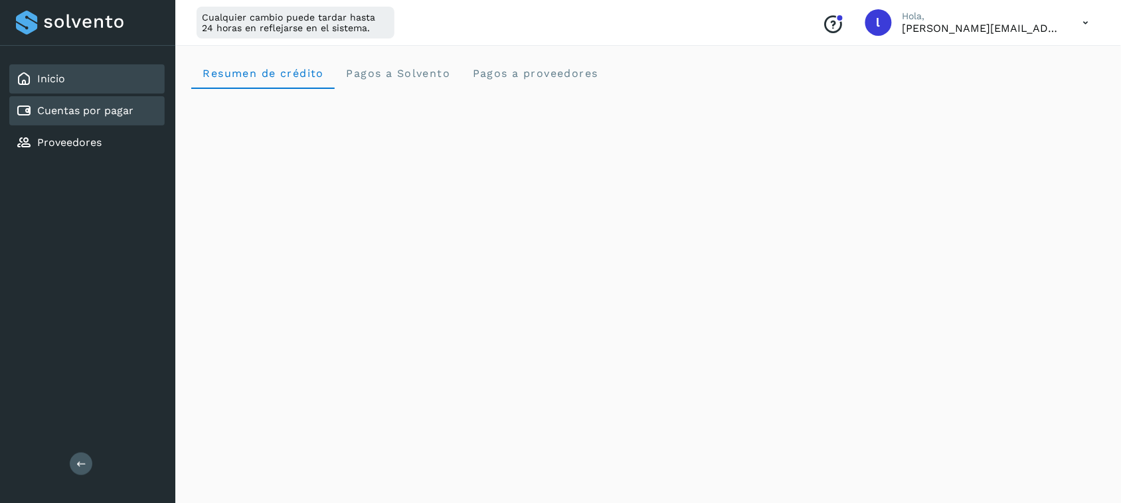
click at [128, 111] on link "Cuentas por pagar" at bounding box center [85, 110] width 96 height 13
